Goal: Task Accomplishment & Management: Manage account settings

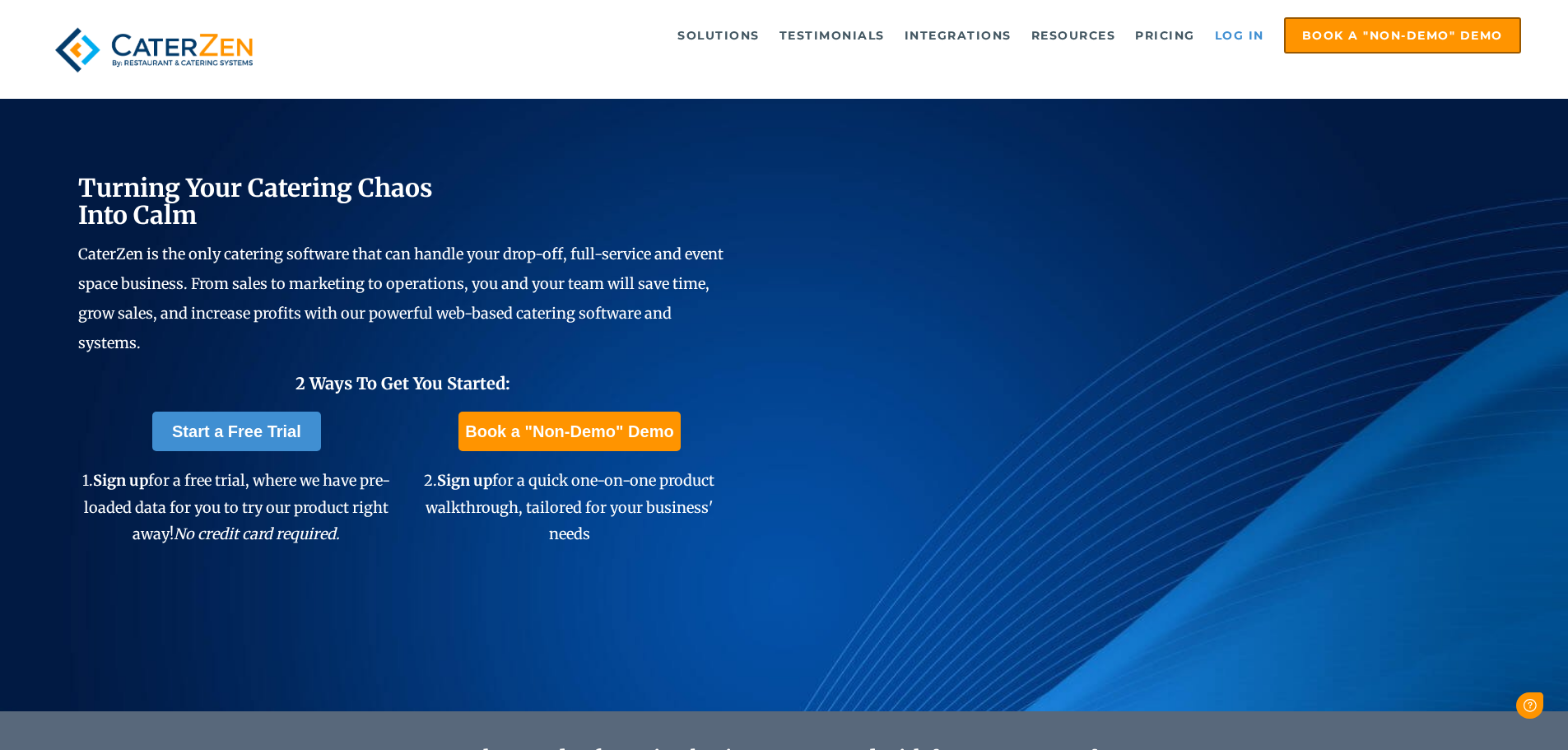
click at [1221, 33] on link "Log in" at bounding box center [1240, 36] width 66 height 33
click at [1252, 37] on link "Log in" at bounding box center [1240, 36] width 66 height 33
click at [1236, 46] on link "Log in" at bounding box center [1240, 36] width 66 height 33
